Goal: Task Accomplishment & Management: Use online tool/utility

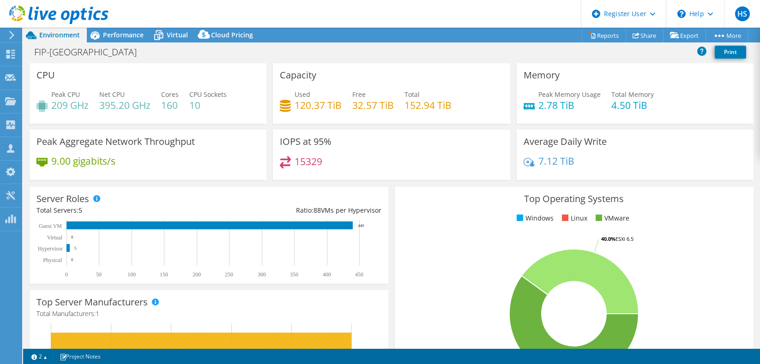
select select "[GEOGRAPHIC_DATA]"
select select "USD"
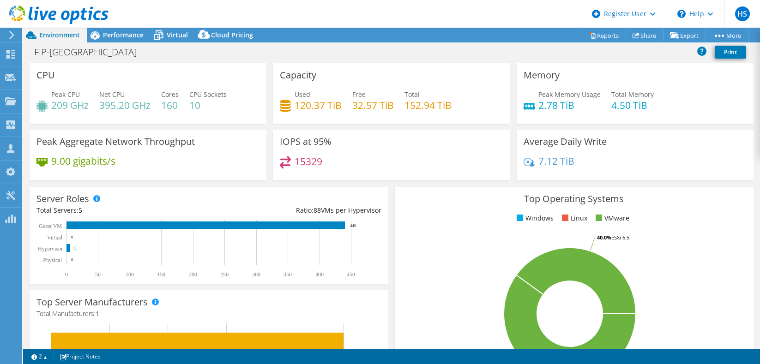
select select "[GEOGRAPHIC_DATA]"
select select "USD"
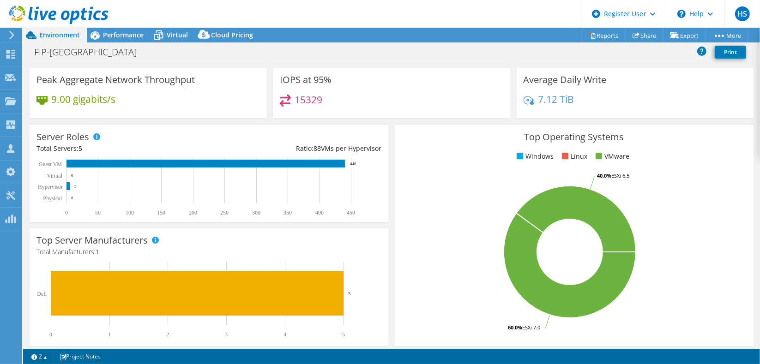
scroll to position [61, 0]
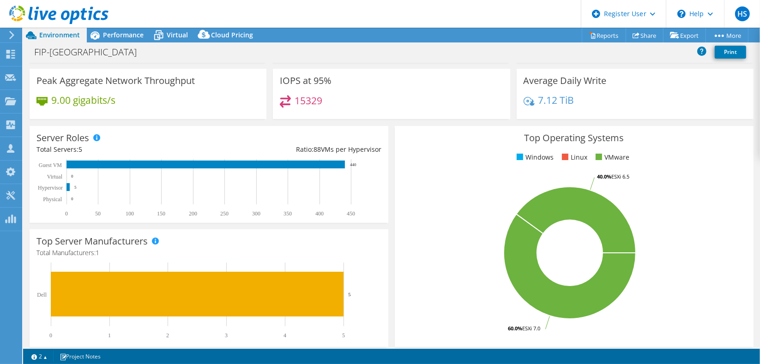
click at [14, 35] on icon at bounding box center [11, 35] width 7 height 8
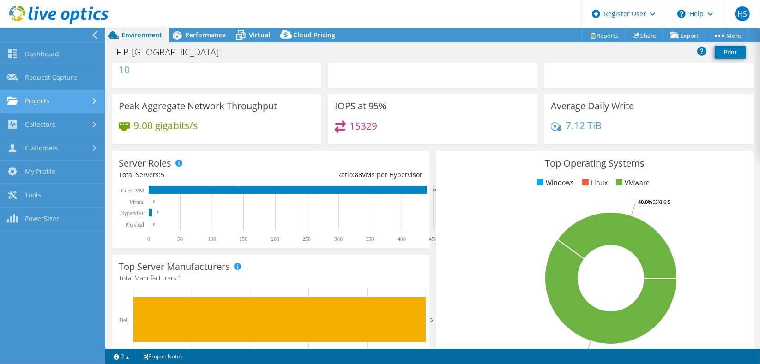
click at [26, 92] on link "Projects" at bounding box center [52, 102] width 105 height 24
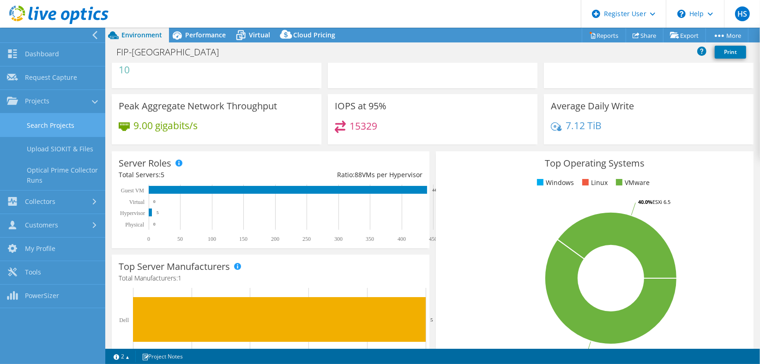
click at [34, 127] on link "Search Projects" at bounding box center [52, 126] width 105 height 24
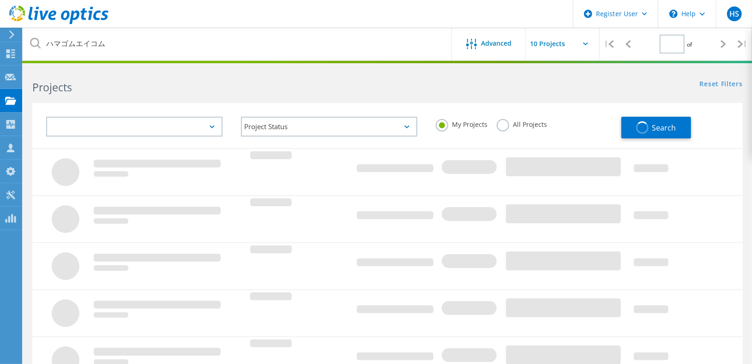
type input "1"
